Goal: Task Accomplishment & Management: Use online tool/utility

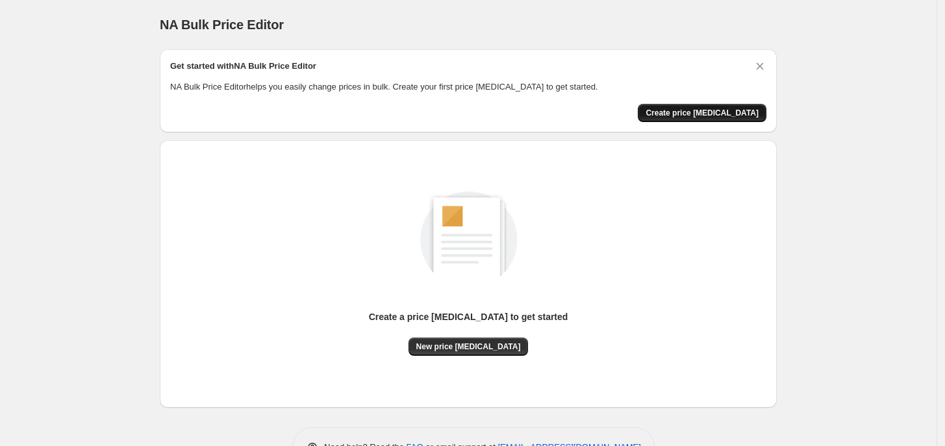
click at [706, 108] on span "Create price [MEDICAL_DATA]" at bounding box center [702, 113] width 113 height 10
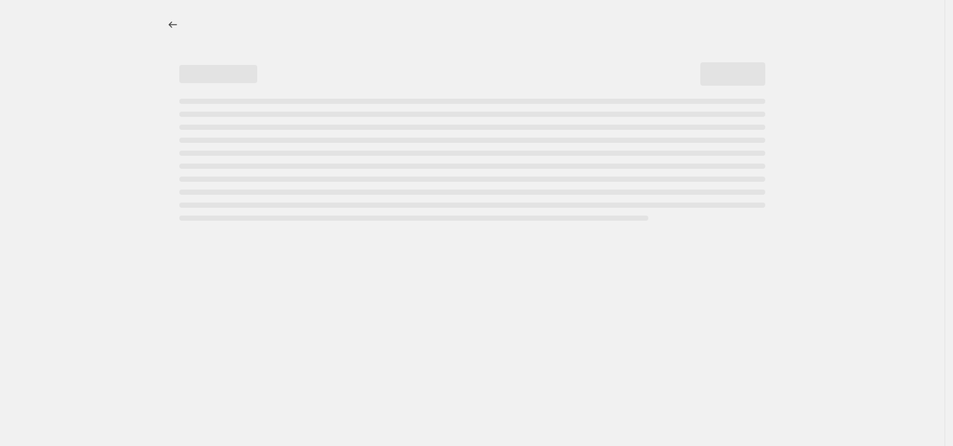
select select "percentage"
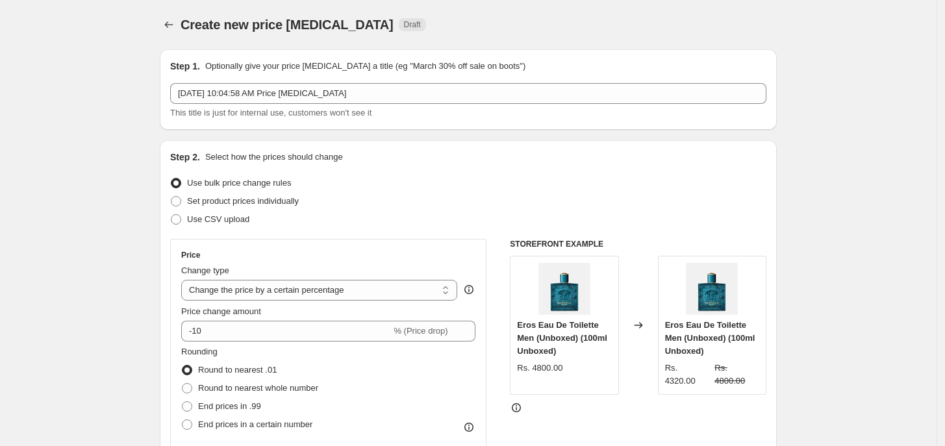
click at [234, 181] on span "Use bulk price change rules" at bounding box center [239, 183] width 104 height 10
click at [171, 179] on input "Use bulk price change rules" at bounding box center [171, 178] width 1 height 1
click at [355, 292] on select "Change the price to a certain amount Change the price by a certain amount Chang…" at bounding box center [319, 290] width 276 height 21
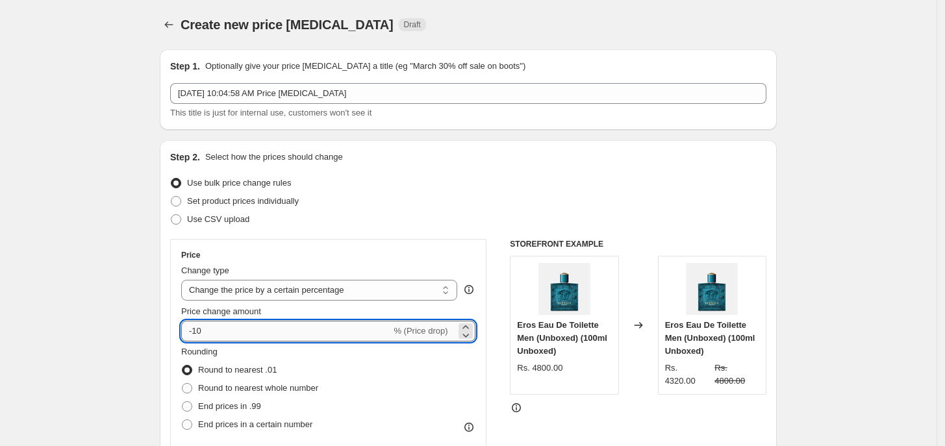
click at [310, 331] on input "-10" at bounding box center [286, 331] width 210 height 21
type input "-1"
type input "-20"
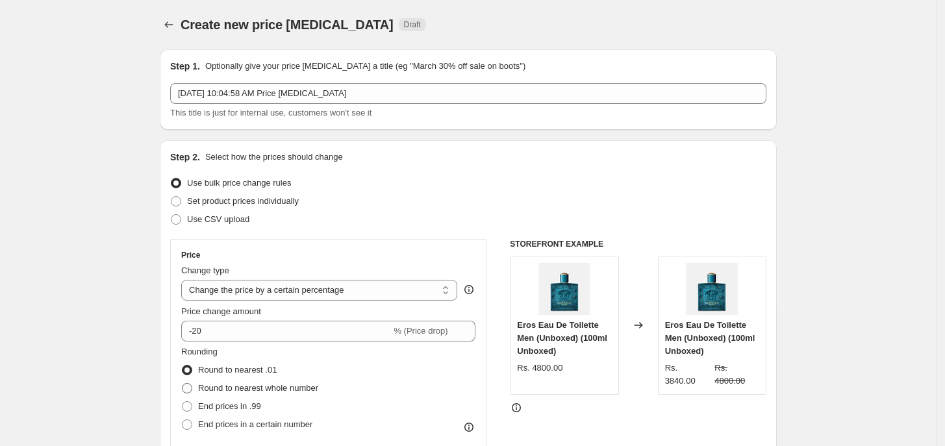
click at [283, 383] on span "Round to nearest whole number" at bounding box center [258, 388] width 120 height 10
click at [183, 383] on input "Round to nearest whole number" at bounding box center [182, 383] width 1 height 1
radio input "true"
click at [266, 365] on span "Round to nearest .01" at bounding box center [237, 370] width 79 height 10
click at [183, 365] on input "Round to nearest .01" at bounding box center [182, 365] width 1 height 1
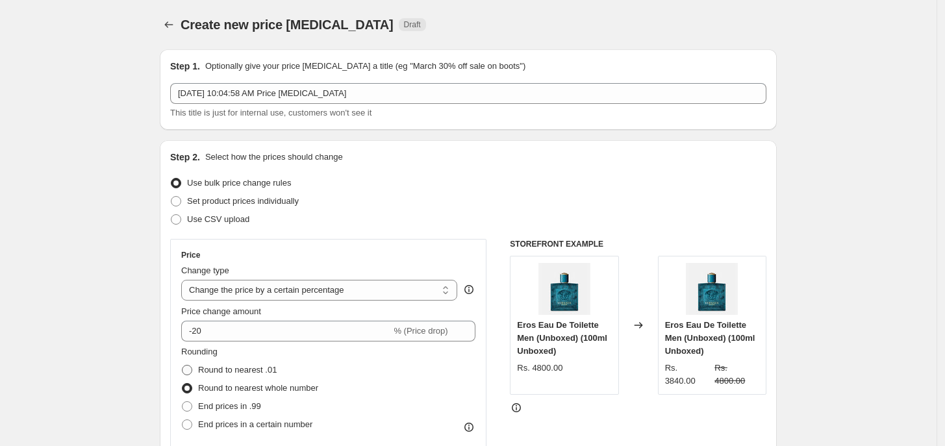
radio input "true"
click at [275, 392] on span "Round to nearest whole number" at bounding box center [258, 388] width 120 height 10
click at [183, 384] on input "Round to nearest whole number" at bounding box center [182, 383] width 1 height 1
radio input "true"
click at [245, 405] on span "End prices in .99" at bounding box center [229, 406] width 63 height 10
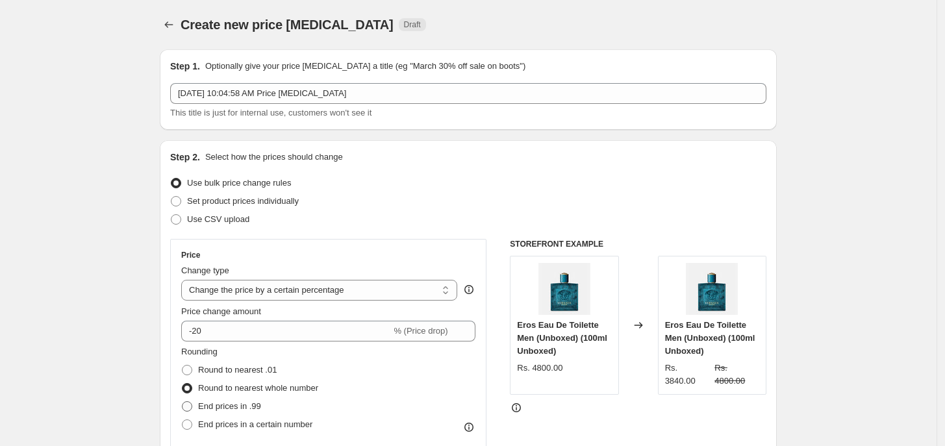
click at [183, 402] on input "End prices in .99" at bounding box center [182, 401] width 1 height 1
radio input "true"
click at [240, 416] on label "End prices in a certain number" at bounding box center [246, 425] width 131 height 18
click at [183, 420] on input "End prices in a certain number" at bounding box center [182, 420] width 1 height 1
radio input "true"
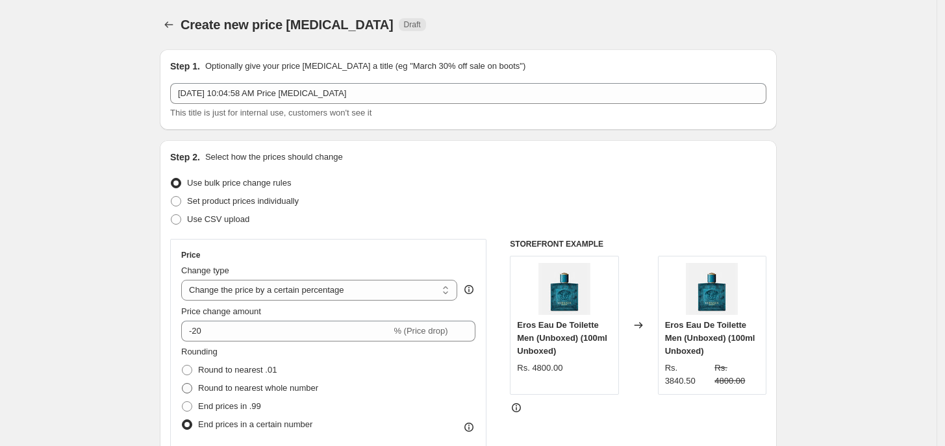
click at [231, 380] on label "Round to nearest whole number" at bounding box center [249, 388] width 137 height 18
click at [183, 383] on input "Round to nearest whole number" at bounding box center [182, 383] width 1 height 1
radio input "true"
click at [231, 371] on span "Round to nearest .01" at bounding box center [237, 370] width 79 height 10
click at [183, 366] on input "Round to nearest .01" at bounding box center [182, 365] width 1 height 1
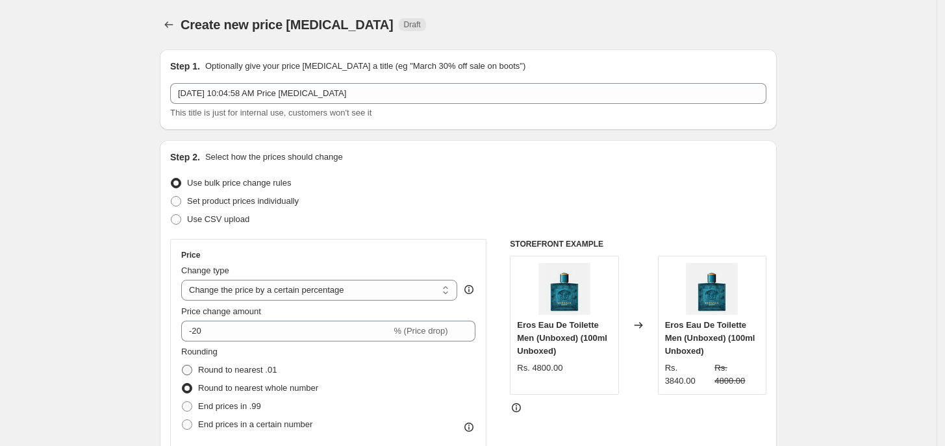
radio input "true"
click at [233, 384] on span "Round to nearest whole number" at bounding box center [258, 388] width 120 height 10
click at [183, 384] on input "Round to nearest whole number" at bounding box center [182, 383] width 1 height 1
radio input "true"
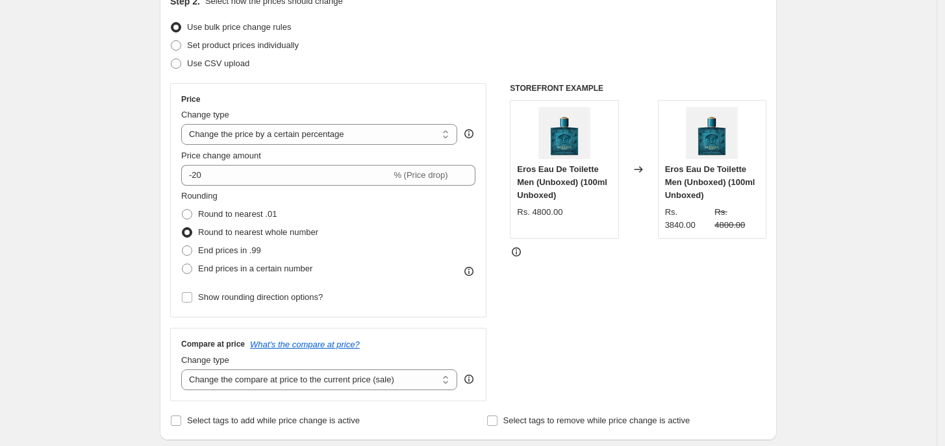
scroll to position [162, 0]
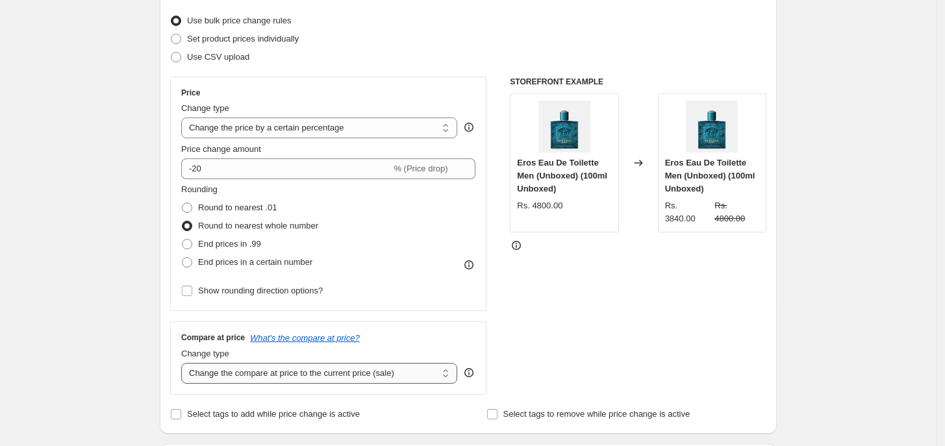
click at [392, 381] on select "Change the compare at price to the current price (sale) Change the compare at p…" at bounding box center [319, 373] width 276 height 21
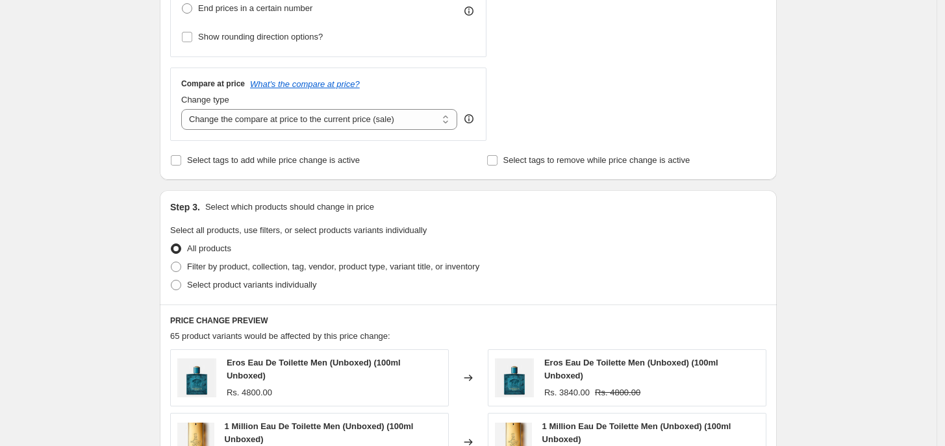
scroll to position [368, 0]
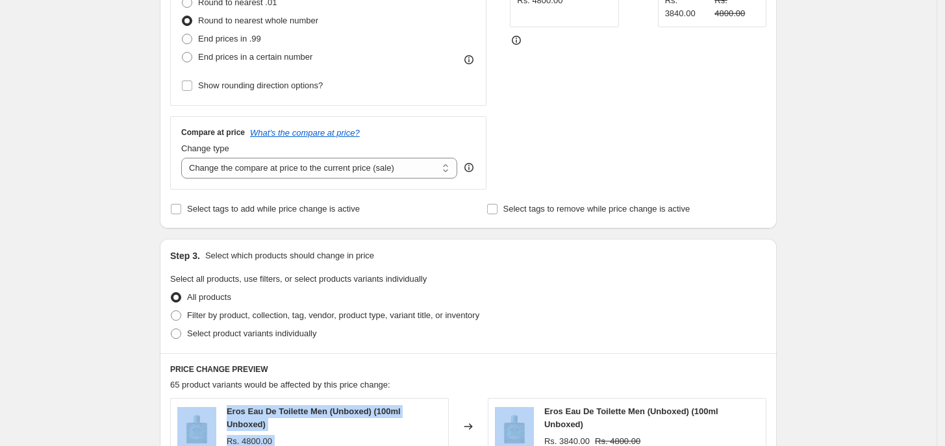
drag, startPoint x: 496, startPoint y: 427, endPoint x: 494, endPoint y: 388, distance: 39.6
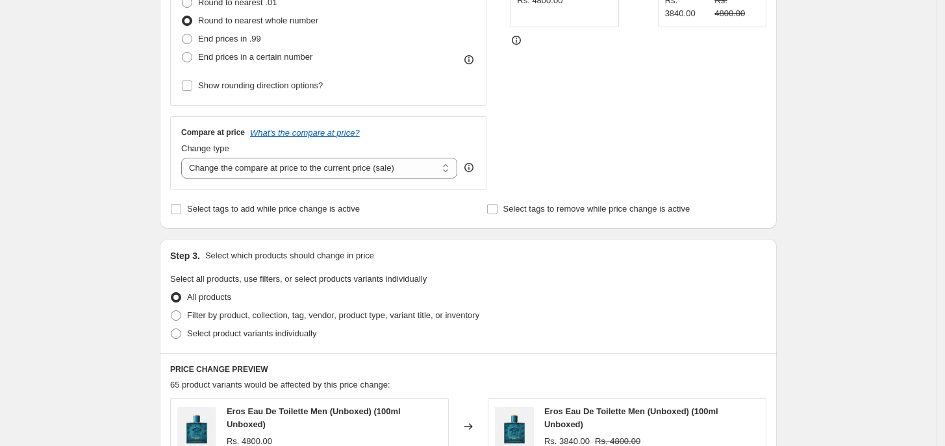
drag, startPoint x: 547, startPoint y: 354, endPoint x: 557, endPoint y: 322, distance: 33.9
click at [716, 268] on div "Step 3. Select which products should change in price Select all products, use f…" at bounding box center [468, 296] width 617 height 114
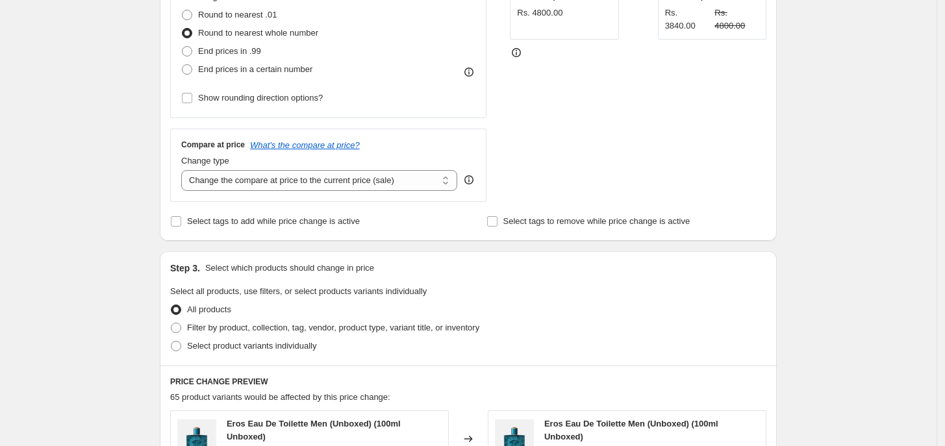
scroll to position [293, 0]
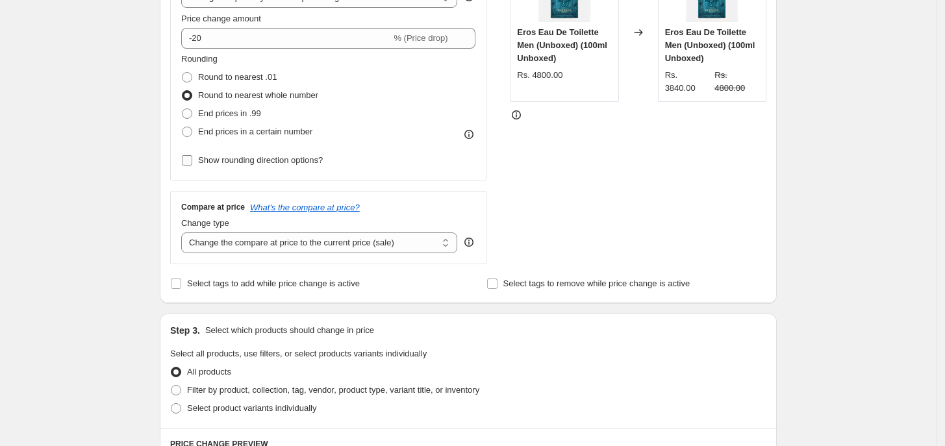
click at [301, 164] on span "Show rounding direction options?" at bounding box center [260, 160] width 125 height 10
click at [192, 164] on input "Show rounding direction options?" at bounding box center [187, 160] width 10 height 10
checkbox input "true"
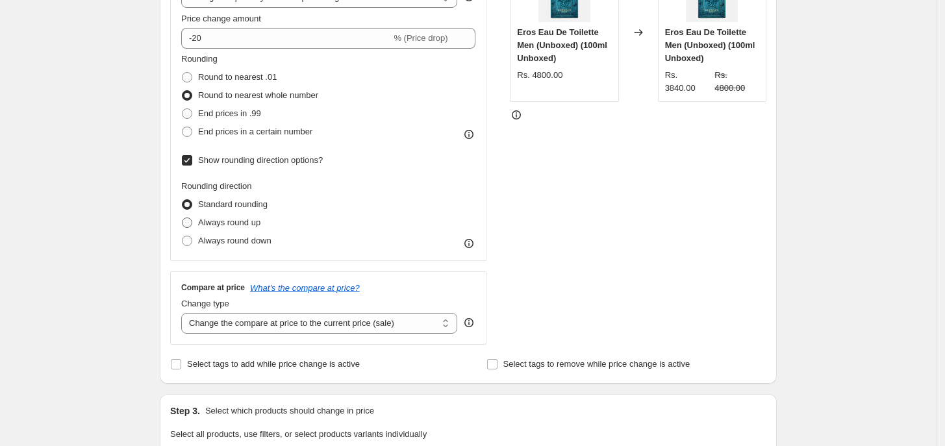
click at [258, 218] on span "Always round up" at bounding box center [229, 223] width 62 height 10
click at [183, 218] on input "Always round up" at bounding box center [182, 218] width 1 height 1
radio input "true"
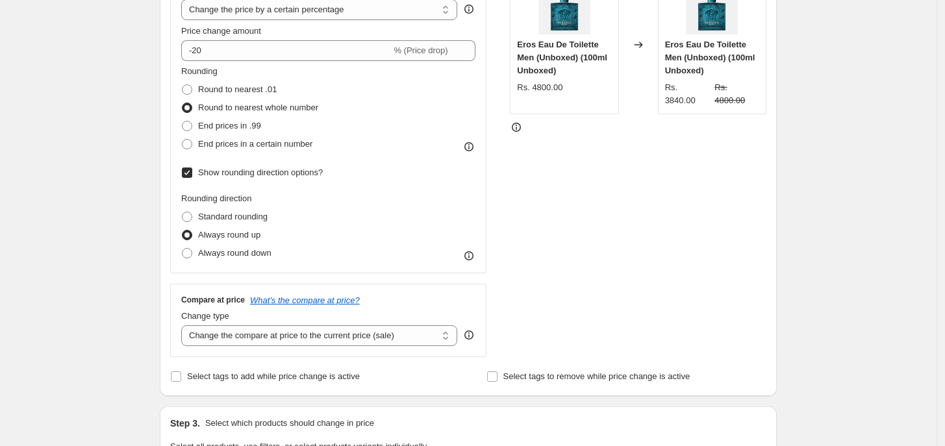
scroll to position [277, 0]
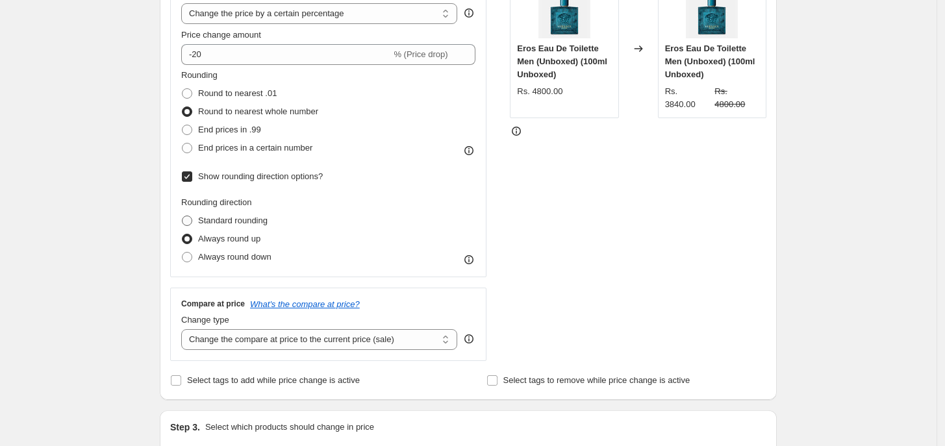
click at [244, 224] on span "Standard rounding" at bounding box center [233, 221] width 70 height 10
click at [183, 216] on input "Standard rounding" at bounding box center [182, 216] width 1 height 1
radio input "true"
click at [187, 173] on input "Show rounding direction options?" at bounding box center [187, 176] width 10 height 10
checkbox input "false"
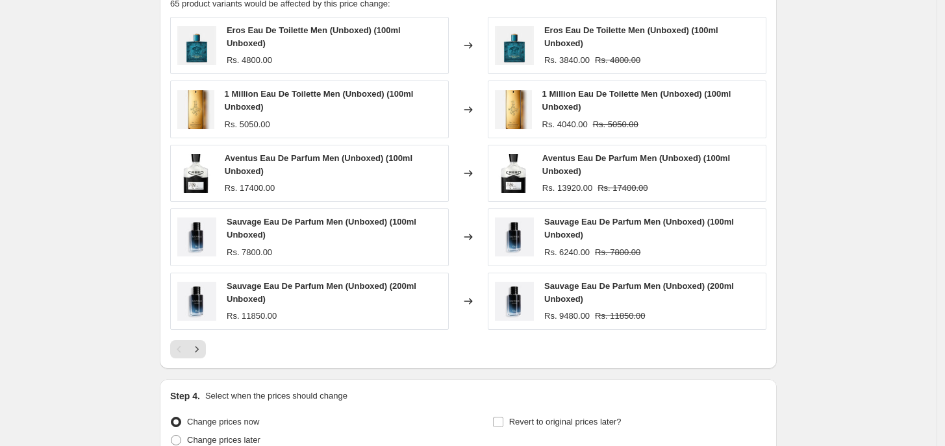
click at [635, 317] on strike "Rs. 11850.00" at bounding box center [620, 316] width 50 height 13
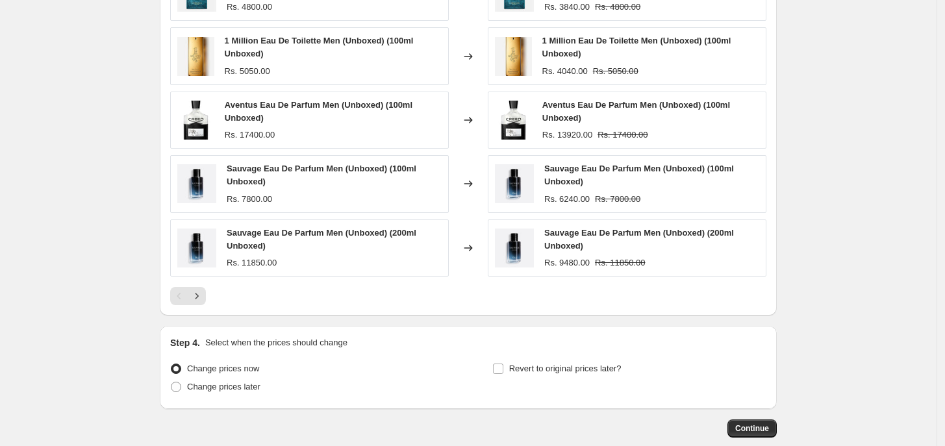
scroll to position [872, 0]
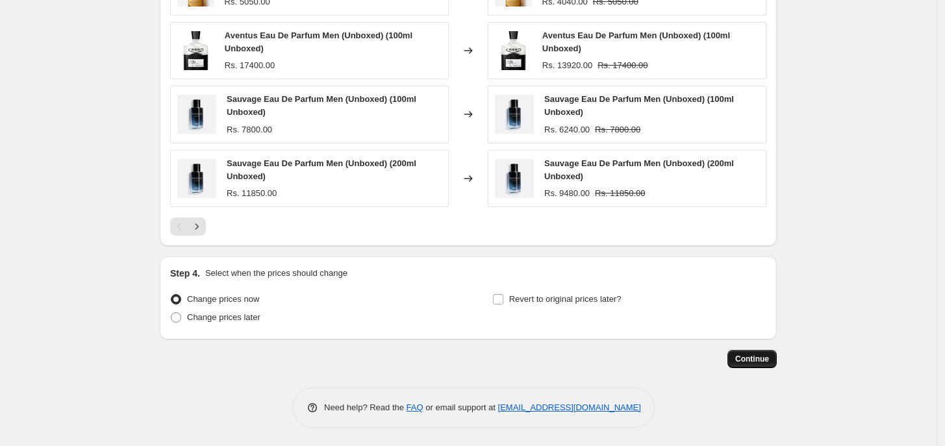
click at [738, 354] on button "Continue" at bounding box center [752, 359] width 49 height 18
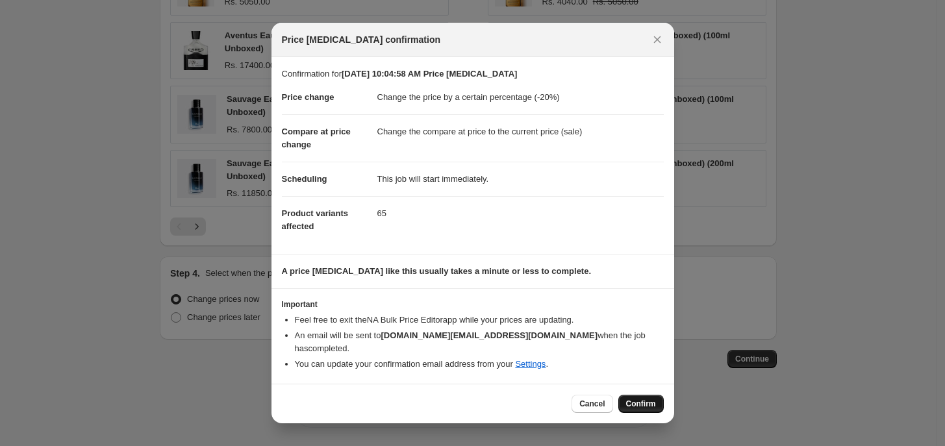
click at [653, 403] on button "Confirm" at bounding box center [640, 404] width 45 height 18
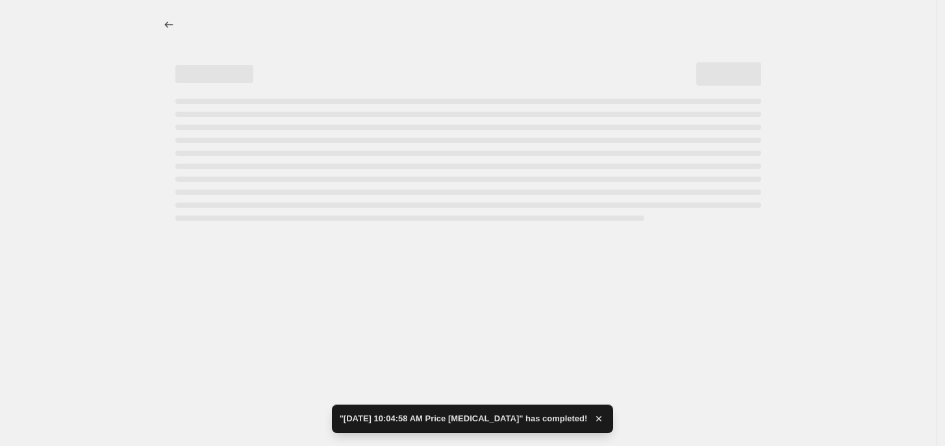
select select "percentage"
